Goal: Task Accomplishment & Management: Complete application form

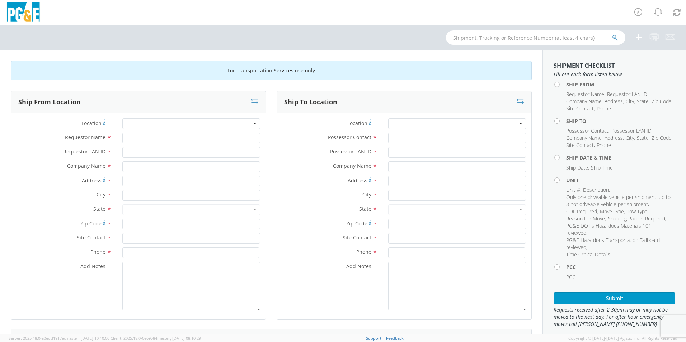
drag, startPoint x: 153, startPoint y: 121, endPoint x: 159, endPoint y: 123, distance: 6.7
click at [154, 121] on div at bounding box center [191, 123] width 138 height 11
click at [250, 124] on div at bounding box center [191, 123] width 138 height 11
type input "[DEMOGRAPHIC_DATA]"
type input "PG&E"
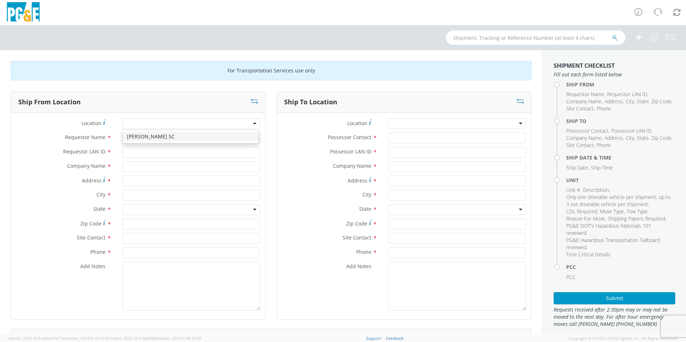
type input "[STREET_ADDRESS]"
type input "PASO [PERSON_NAME]"
type input "93446"
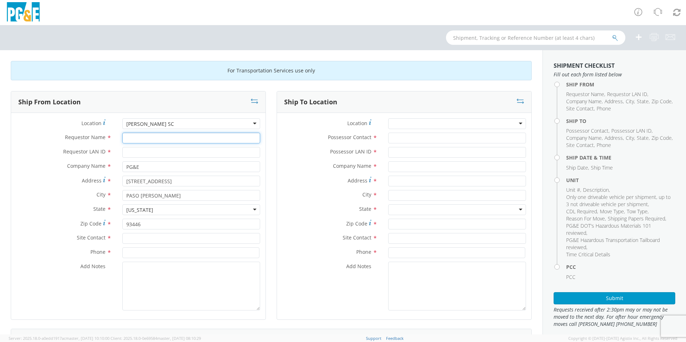
click at [137, 139] on input "Requestor Name *" at bounding box center [191, 138] width 138 height 11
type input "[PERSON_NAME]"
click at [138, 151] on input "Requestor LAN ID *" at bounding box center [191, 152] width 138 height 11
type input "std5"
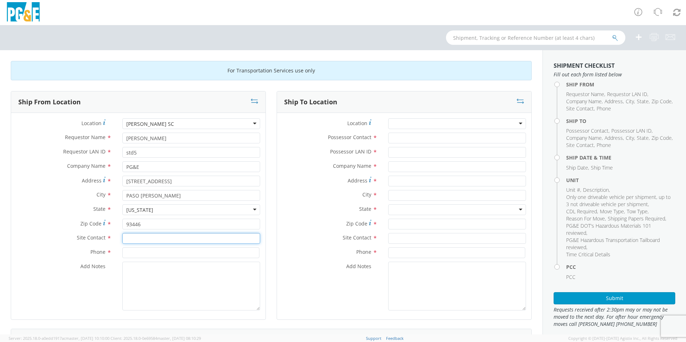
drag, startPoint x: 151, startPoint y: 239, endPoint x: 188, endPoint y: 239, distance: 37.3
click at [154, 239] on input "text" at bounding box center [191, 238] width 138 height 11
type input "[PERSON_NAME], [PERSON_NAME] or [PERSON_NAME]"
click at [124, 253] on input at bounding box center [190, 253] width 137 height 11
click at [146, 253] on input "805-43404435" at bounding box center [190, 253] width 137 height 11
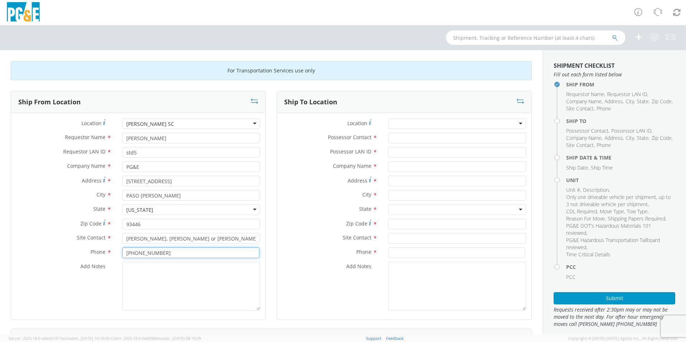
type input "[PHONE_NUMBER]"
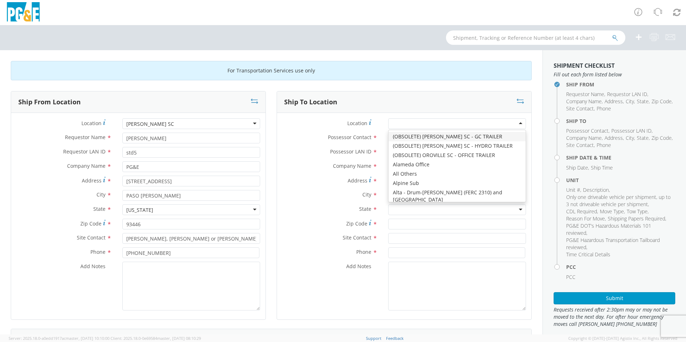
click at [436, 123] on div at bounding box center [457, 123] width 138 height 11
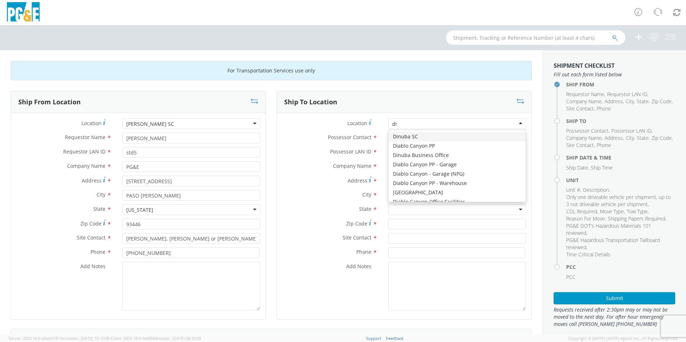
type input "[PERSON_NAME]"
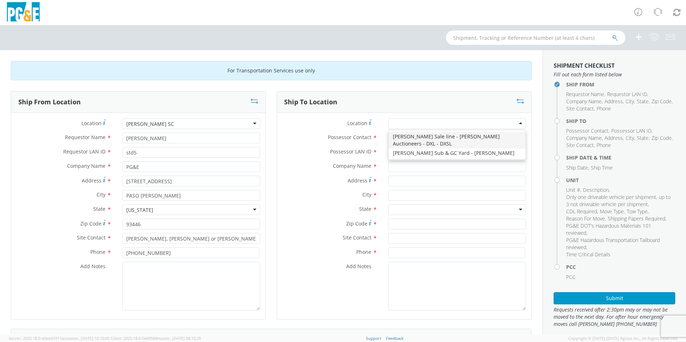
type input "PG&E"
type input "[STREET_ADDRESS][PERSON_NAME]"
type input "[PERSON_NAME]"
type input "95620"
type input "[PHONE_NUMBER]"
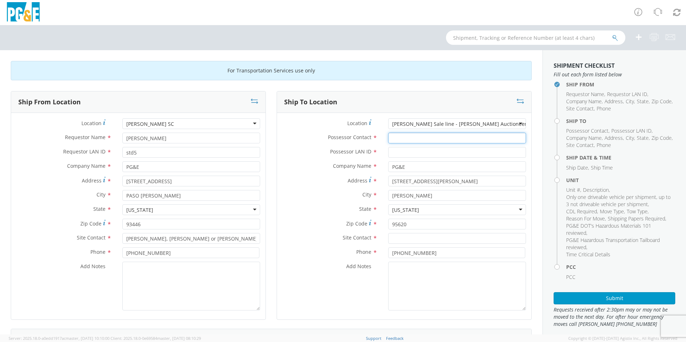
click at [390, 137] on input "Possessor Contact *" at bounding box center [457, 138] width 138 height 11
type input "[PERSON_NAME]"
click at [390, 155] on input "Possessor LAN ID *" at bounding box center [457, 152] width 138 height 11
type input "STD5"
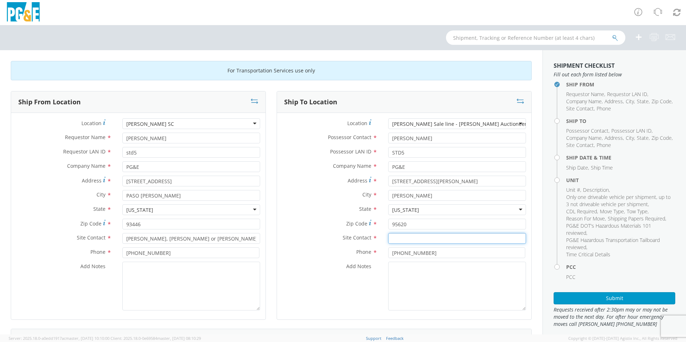
click at [392, 238] on input "text" at bounding box center [457, 238] width 138 height 11
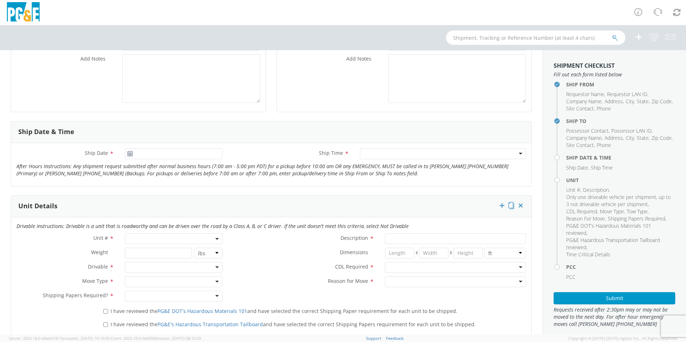
scroll to position [215, 0]
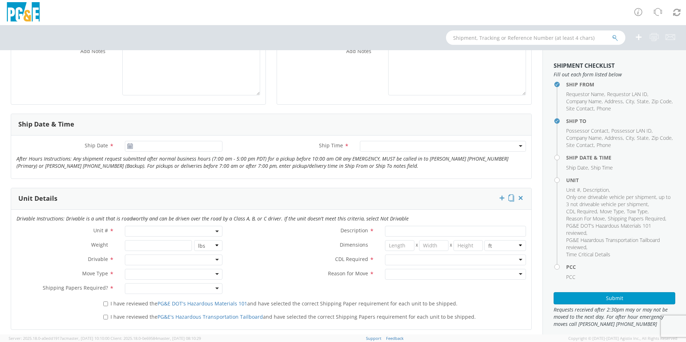
type input "[PERSON_NAME]"
click at [132, 146] on use at bounding box center [129, 146] width 5 height 5
click at [131, 146] on icon at bounding box center [130, 147] width 6 height 6
click at [148, 145] on input "[DATE]" at bounding box center [174, 146] width 98 height 11
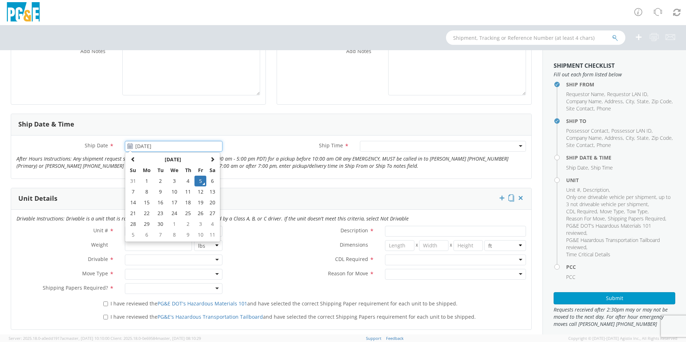
click at [142, 190] on td "8" at bounding box center [146, 192] width 15 height 11
type input "[DATE]"
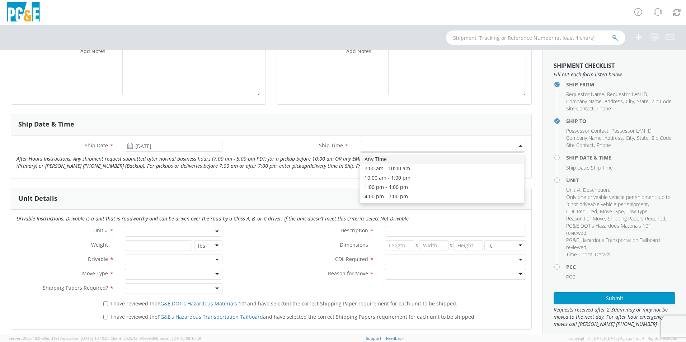
click at [378, 149] on div at bounding box center [443, 146] width 166 height 11
click at [165, 230] on span at bounding box center [174, 231] width 98 height 11
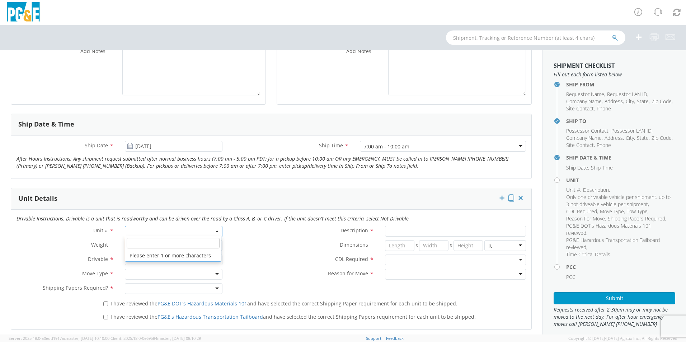
click at [132, 244] on input "search" at bounding box center [173, 243] width 93 height 11
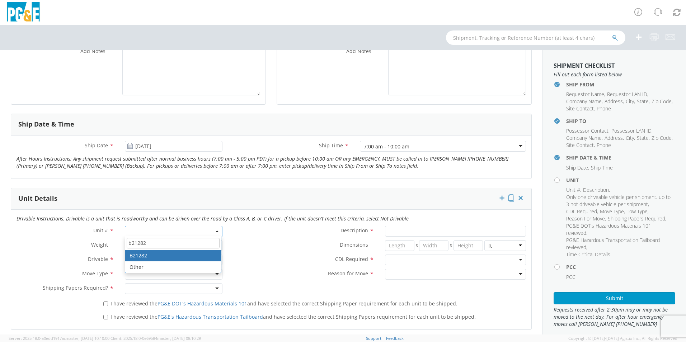
type input "b21282"
type input "TRAILER; CONDUCTOR REEL: HRD66/8"
type input "38500"
select select "B21282"
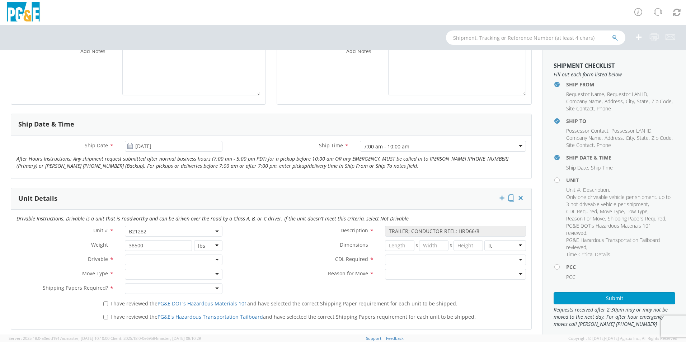
click at [213, 258] on div at bounding box center [174, 260] width 98 height 11
click at [215, 274] on div at bounding box center [174, 274] width 98 height 11
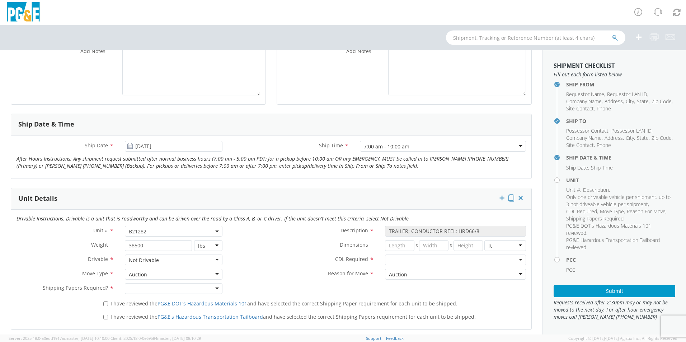
click at [214, 289] on div at bounding box center [174, 288] width 98 height 11
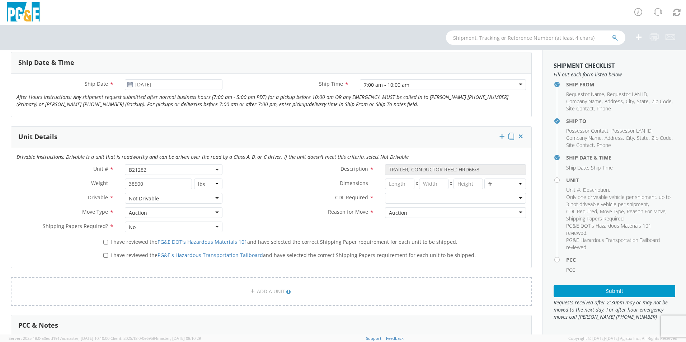
scroll to position [287, 0]
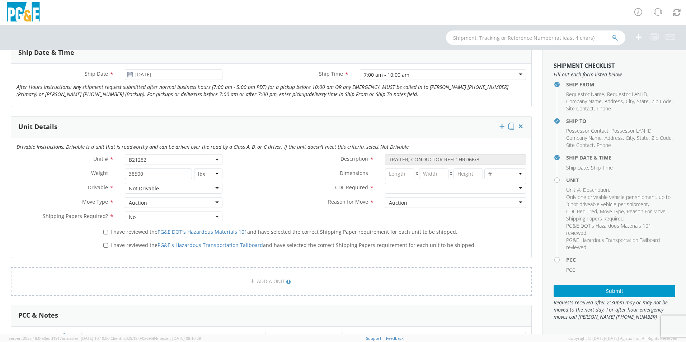
click at [514, 188] on div at bounding box center [455, 188] width 141 height 11
click at [104, 232] on input "I have reviewed the PG&E DOT's Hazardous Materials 101 and have selected the co…" at bounding box center [105, 232] width 5 height 5
checkbox input "true"
click at [104, 246] on input "I have reviewed the PG&E's Hazardous Transportation Tailboard and have selected…" at bounding box center [105, 245] width 5 height 5
checkbox input "true"
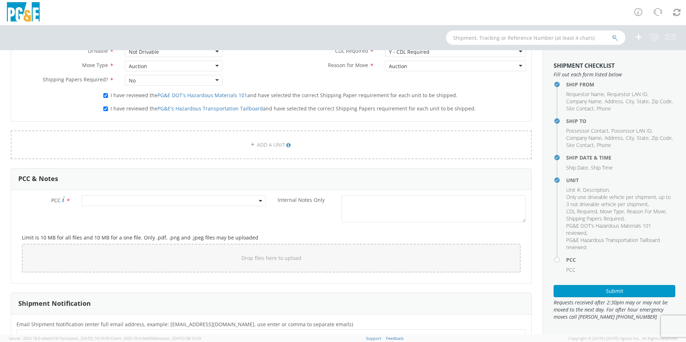
scroll to position [431, 0]
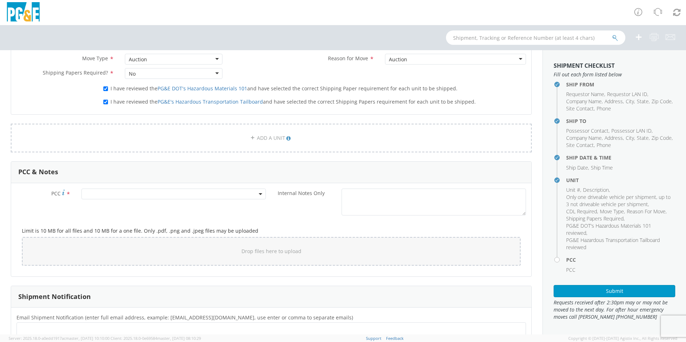
click at [86, 193] on span at bounding box center [173, 194] width 184 height 11
click at [104, 207] on input "number" at bounding box center [172, 206] width 179 height 11
type input "11307"
click at [295, 213] on div "Internal Notes Only *" at bounding box center [401, 202] width 260 height 27
click at [93, 192] on span at bounding box center [173, 194] width 184 height 11
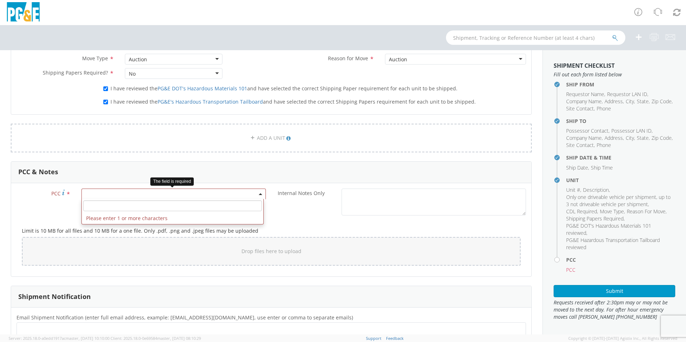
click at [95, 207] on input "number" at bounding box center [172, 206] width 179 height 11
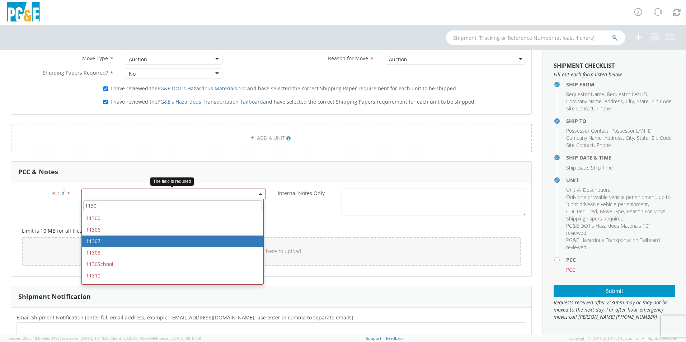
type input "1130"
select select "11307"
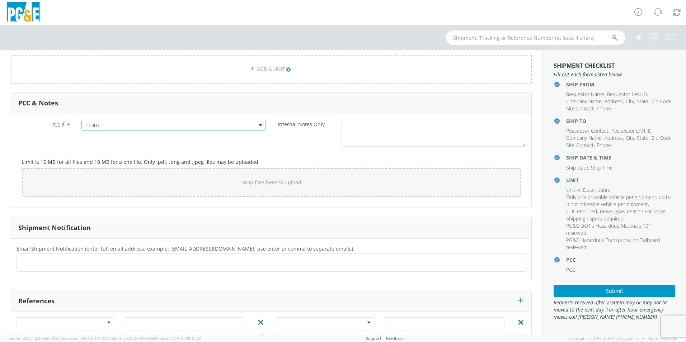
scroll to position [526, 0]
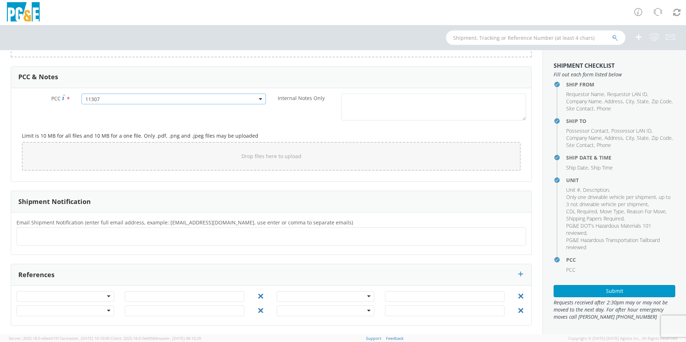
click at [20, 232] on input "text" at bounding box center [47, 236] width 55 height 10
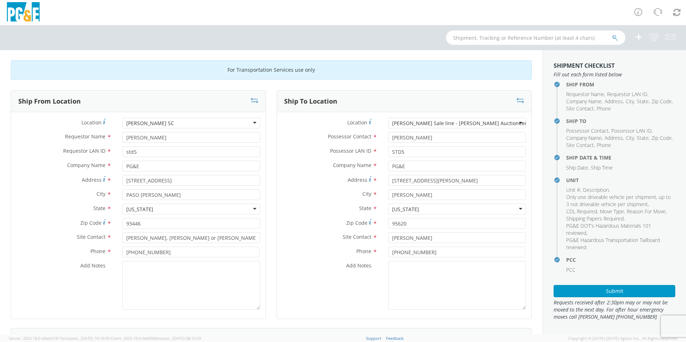
scroll to position [0, 0]
type input "[EMAIL_ADDRESS][DOMAIN_NAME]"
click at [613, 292] on button "Submit" at bounding box center [615, 291] width 122 height 12
